Goal: Task Accomplishment & Management: Use online tool/utility

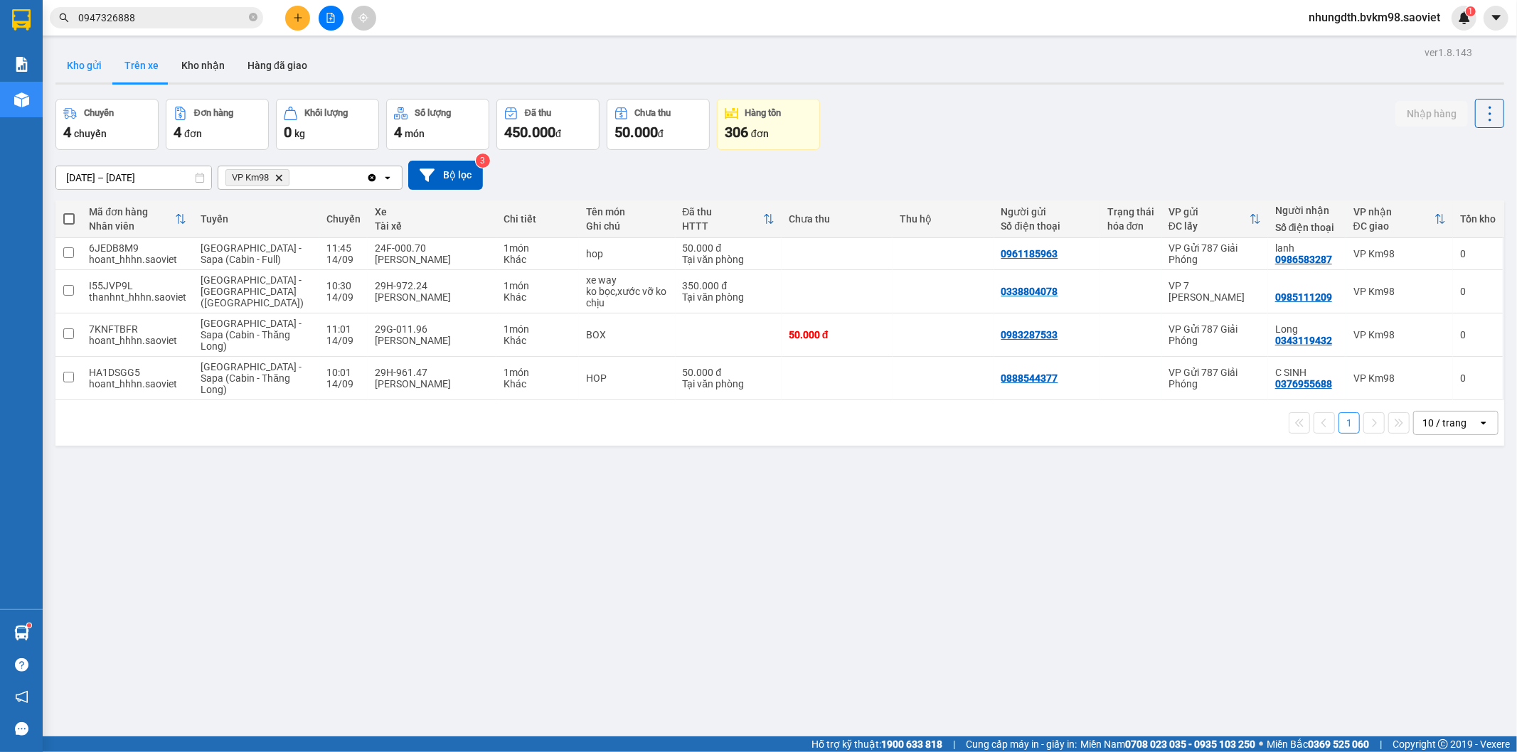
click at [83, 64] on button "Kho gửi" at bounding box center [84, 65] width 58 height 34
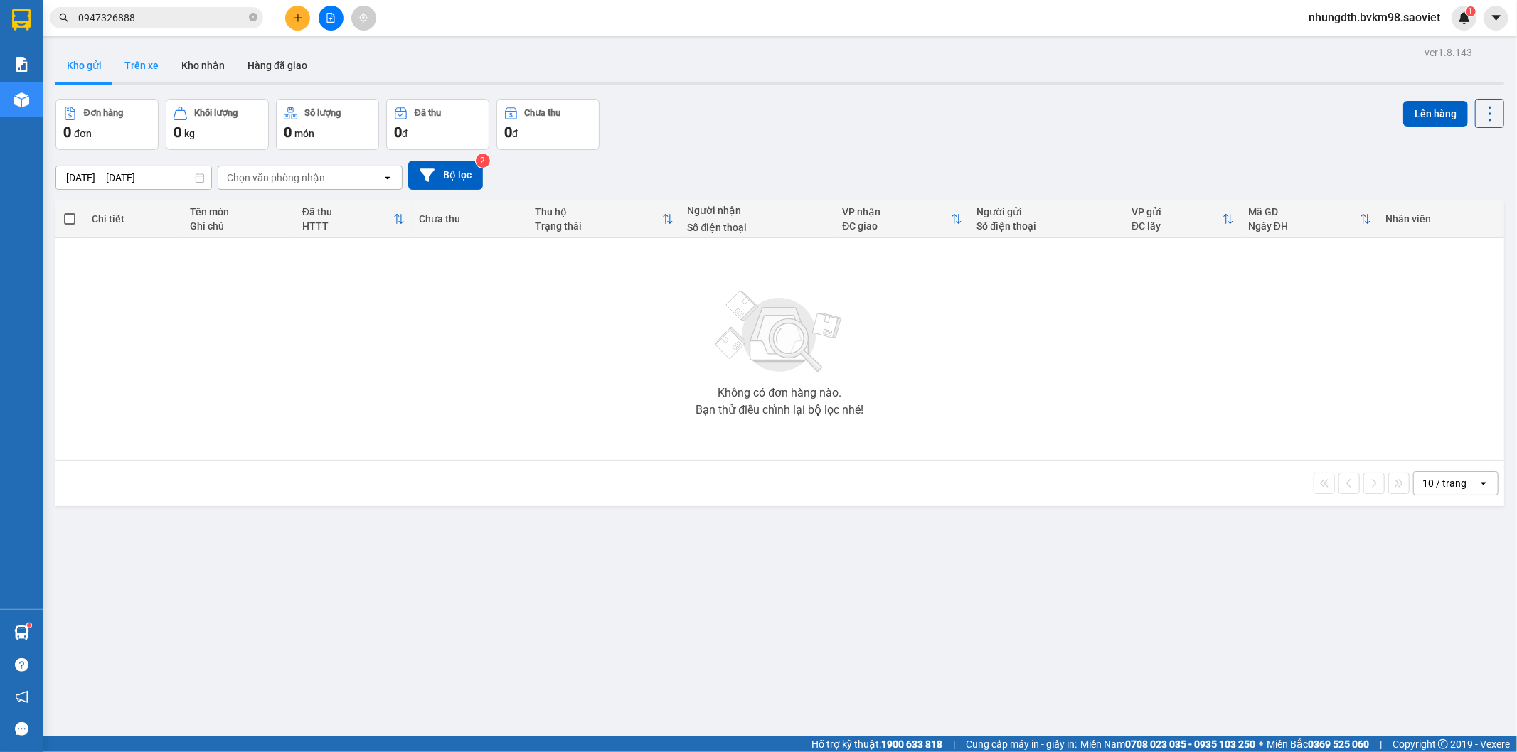
click at [144, 70] on button "Trên xe" at bounding box center [141, 65] width 57 height 34
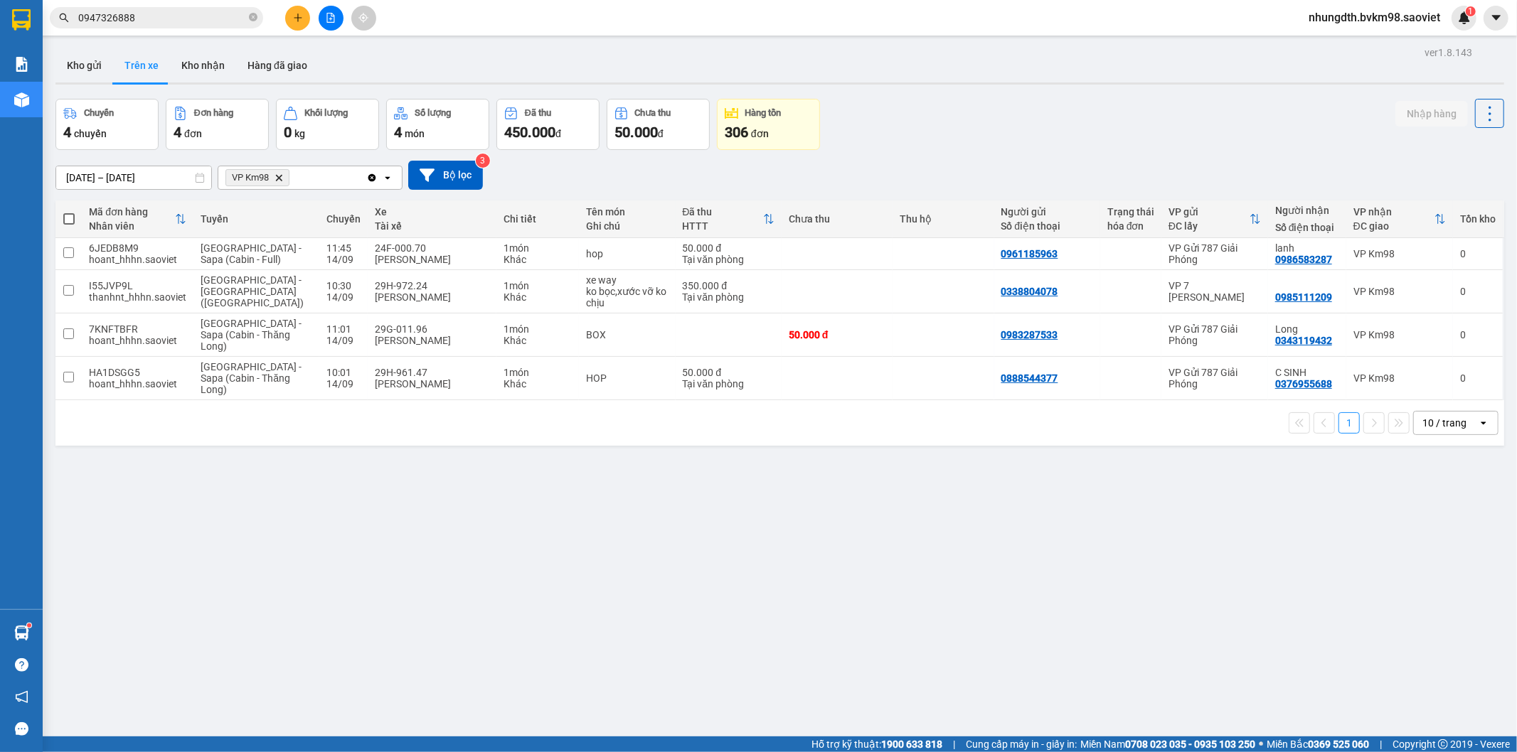
click at [54, 290] on div "ver 1.8.143 Kho gửi Trên xe Kho nhận Hàng đã giao Chuyến 4 chuyến Đơn hàng 4 đơ…" at bounding box center [780, 419] width 1460 height 752
click at [67, 289] on input "checkbox" at bounding box center [68, 290] width 11 height 11
checkbox input "true"
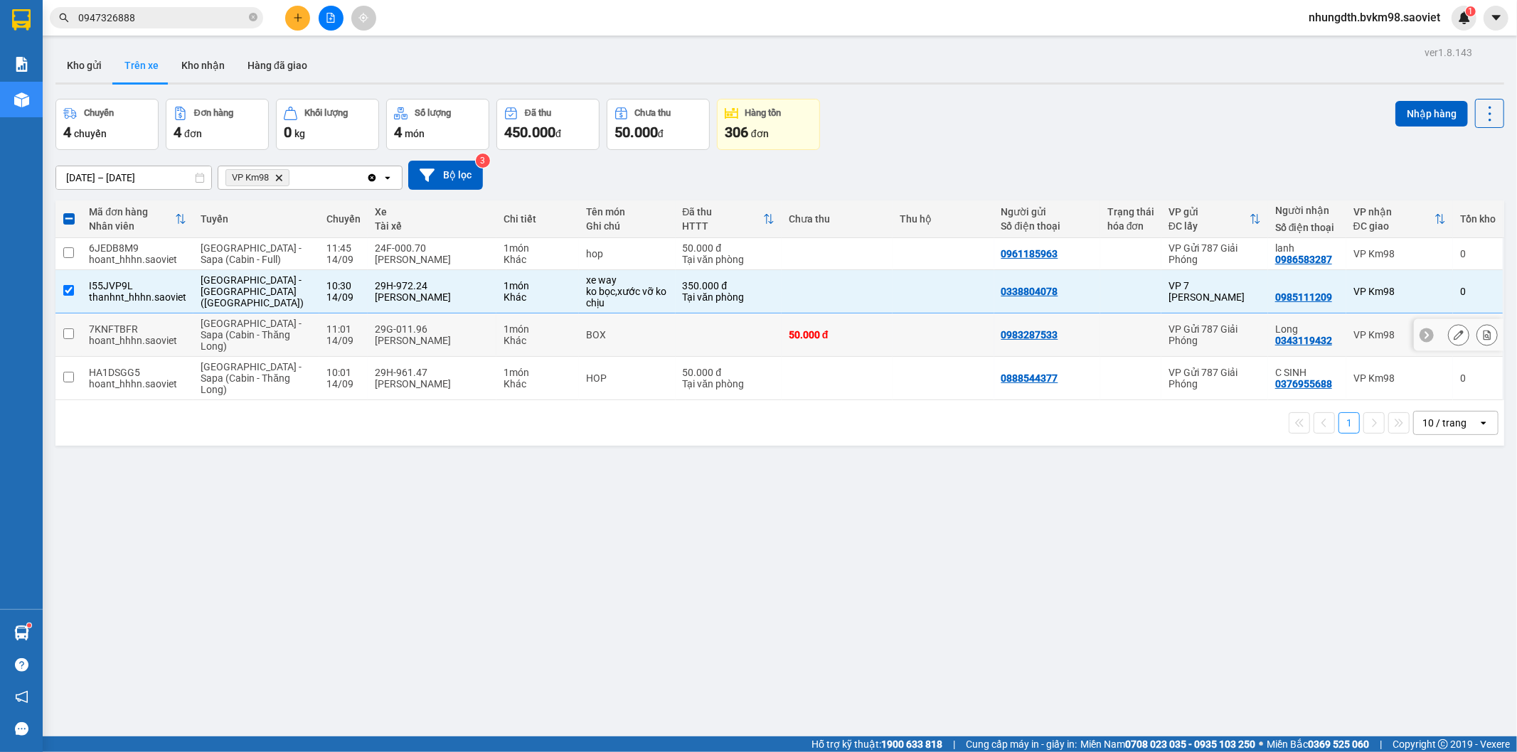
click at [74, 336] on td at bounding box center [68, 335] width 26 height 43
checkbox input "true"
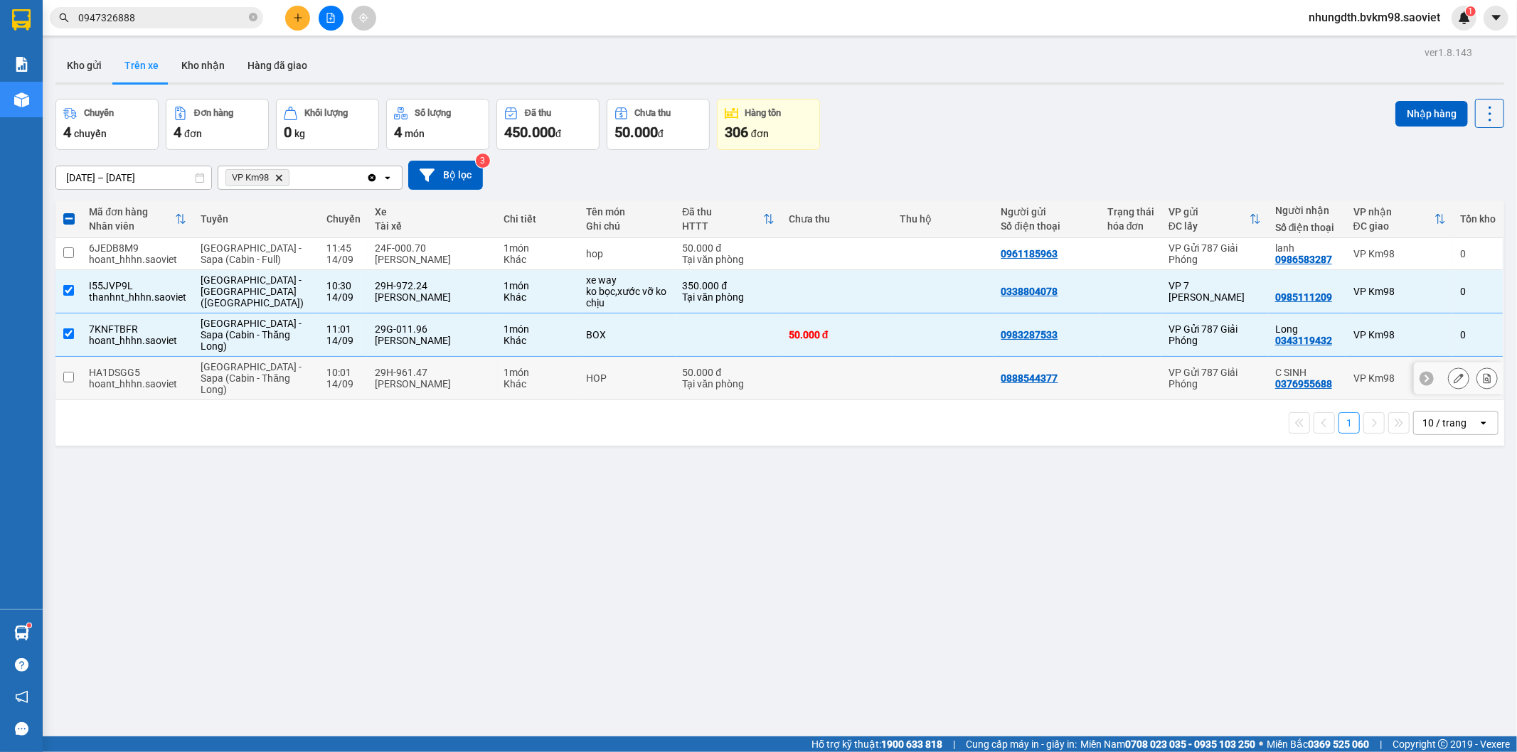
click at [68, 377] on input "checkbox" at bounding box center [68, 377] width 11 height 11
checkbox input "true"
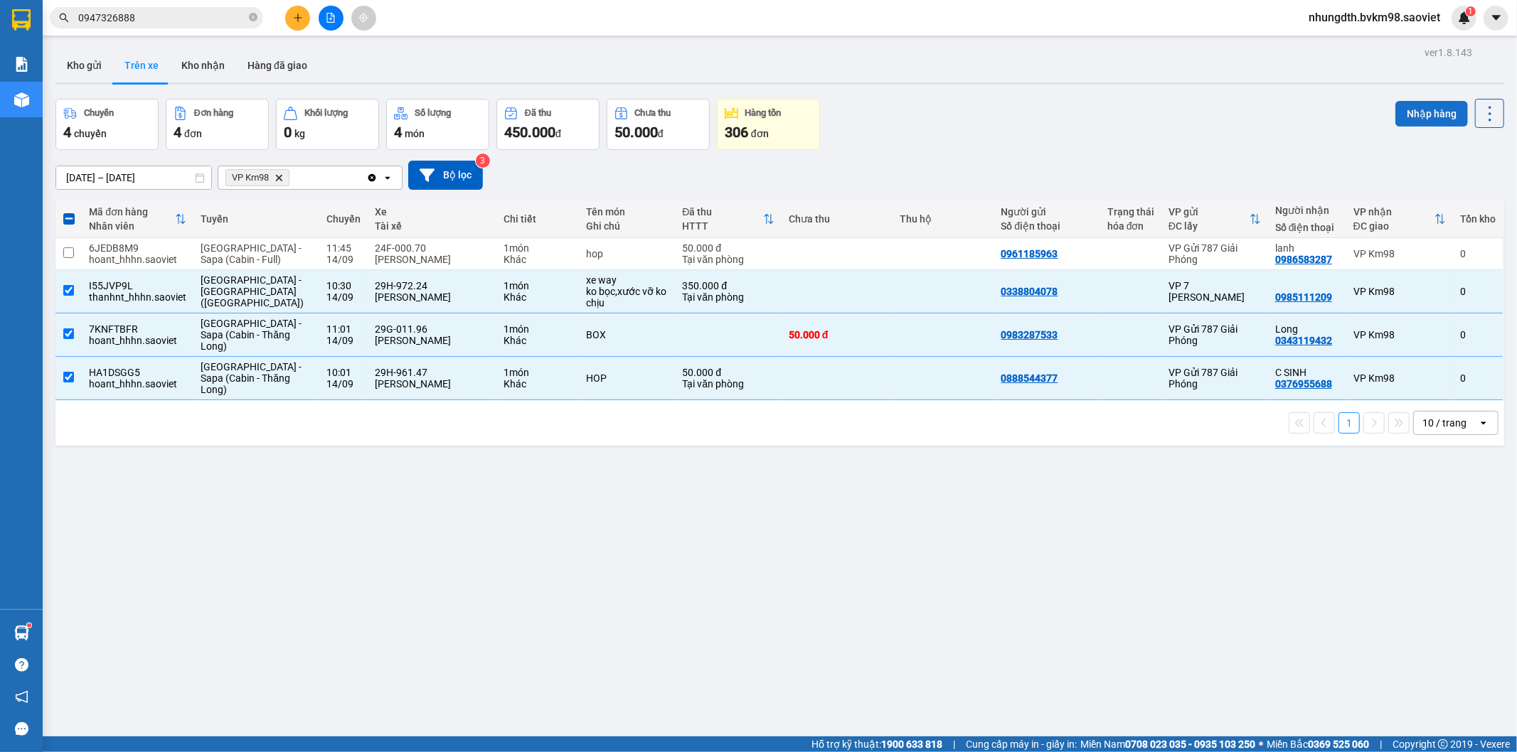
click at [1419, 107] on button "Nhập hàng" at bounding box center [1431, 114] width 73 height 26
